Goal: Complete application form

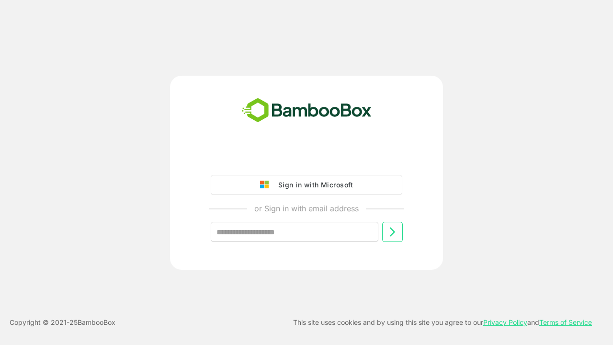
type input "**********"
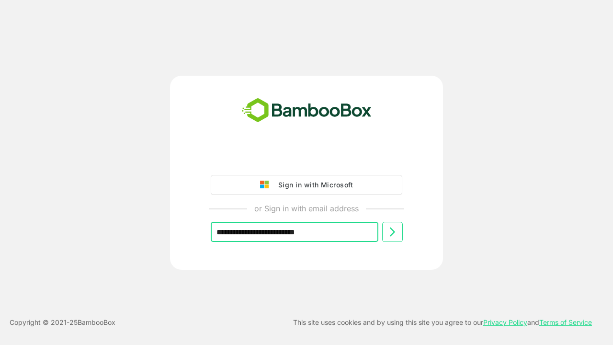
click at [392, 232] on icon at bounding box center [392, 231] width 11 height 11
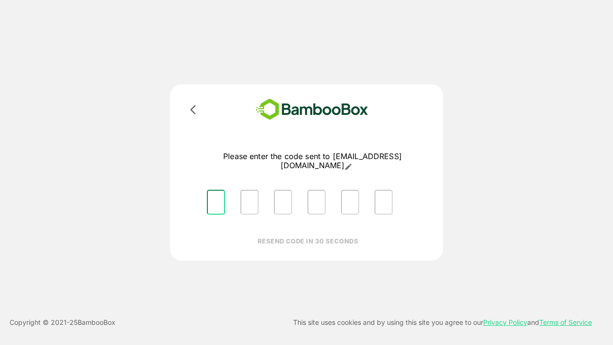
type input "*"
